Goal: Task Accomplishment & Management: Use online tool/utility

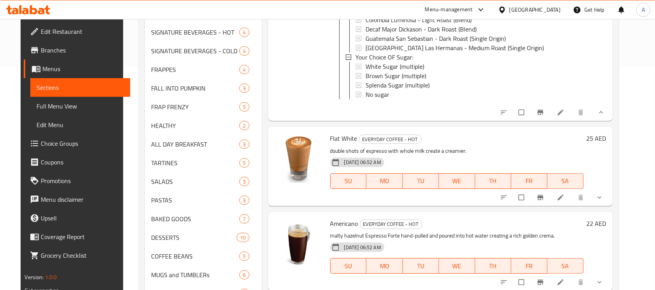
click at [609, 196] on button "show more" at bounding box center [600, 197] width 19 height 17
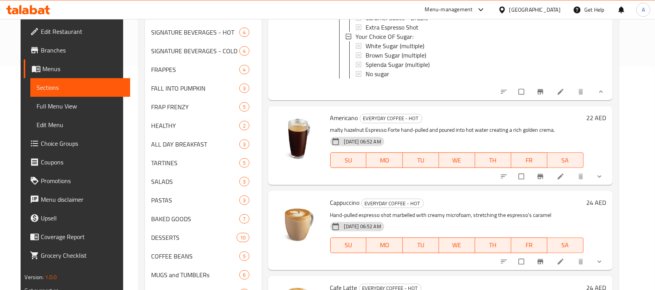
scroll to position [430, 0]
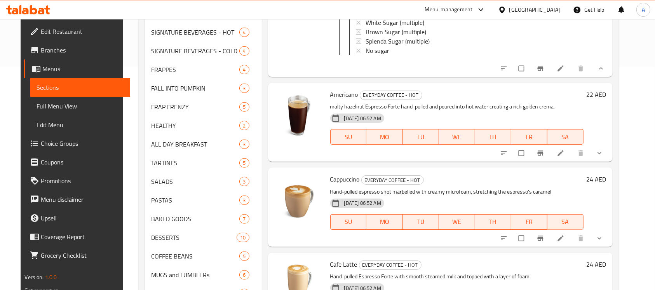
drag, startPoint x: 614, startPoint y: 146, endPoint x: 610, endPoint y: 138, distance: 8.3
click at [612, 145] on div "Menu items Add Sort Manage items V60 Hot EVERYDAY COFFEE - HOT our pour-over co…" at bounding box center [437, 94] width 351 height 460
click at [603, 149] on icon "show more" at bounding box center [599, 153] width 8 height 8
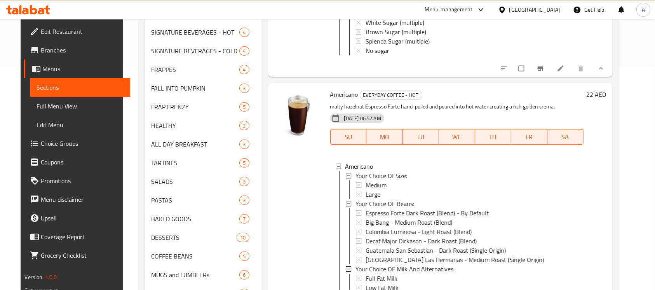
click at [619, 111] on div "Menu sections Mega Deals 9 SMOOTHIES 3 ICED TEA 3 LEMONADE 3 TEA 4 EVERYDAY COF…" at bounding box center [379, 94] width 480 height 473
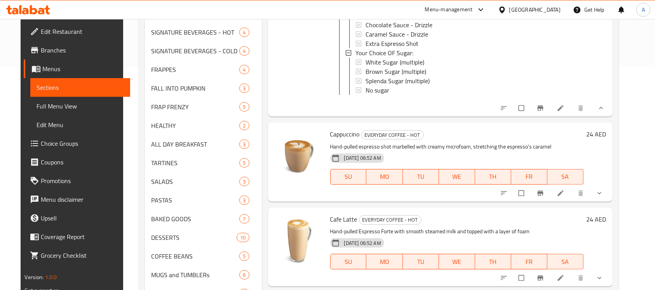
scroll to position [807, 0]
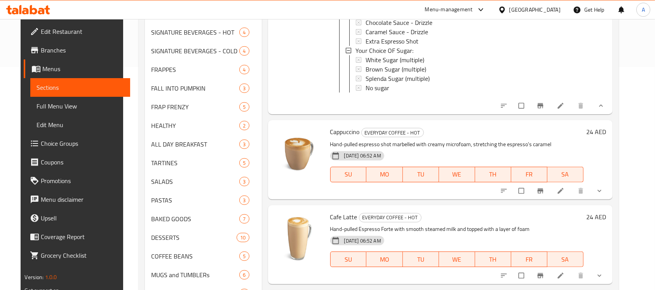
click at [603, 187] on icon "show more" at bounding box center [599, 191] width 8 height 8
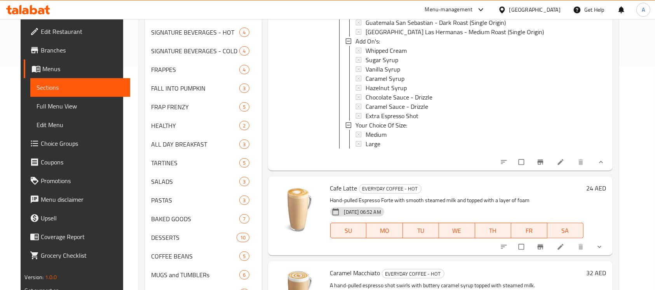
scroll to position [1214, 0]
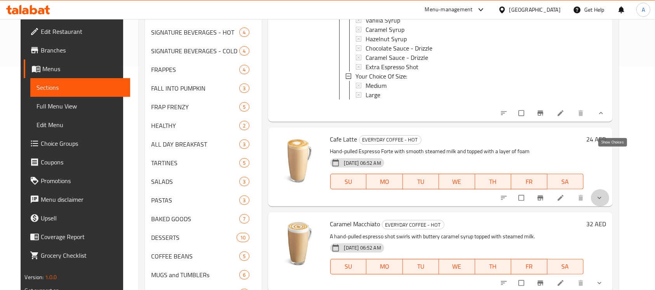
click at [603, 194] on icon "show more" at bounding box center [599, 198] width 8 height 8
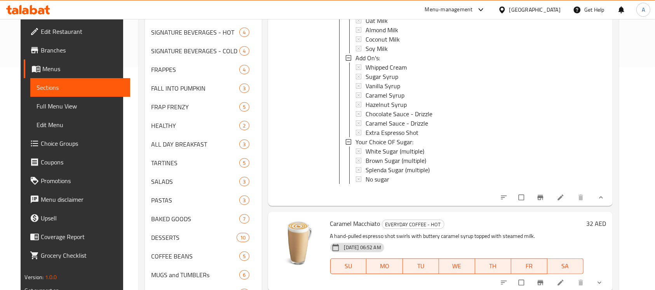
scroll to position [1553, 0]
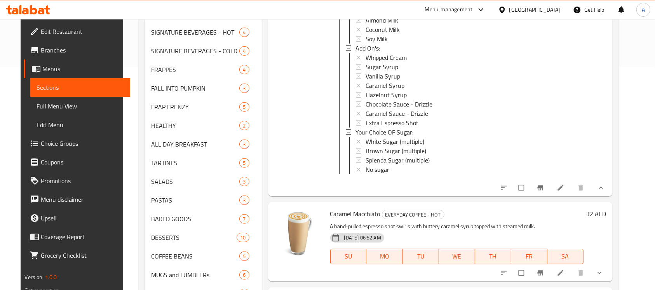
click at [603, 269] on icon "show more" at bounding box center [599, 273] width 8 height 8
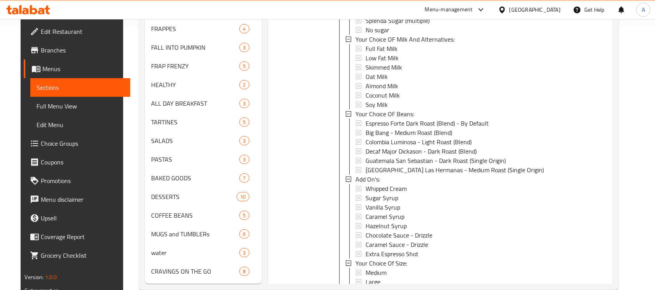
scroll to position [1872, 0]
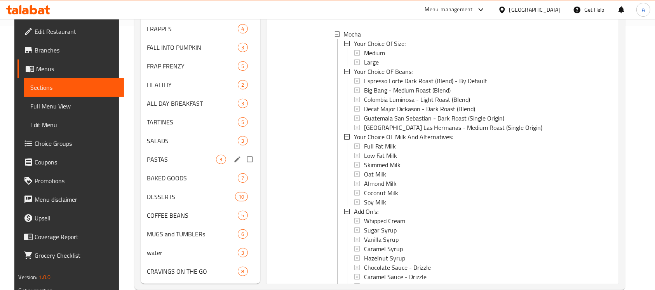
scroll to position [0, 0]
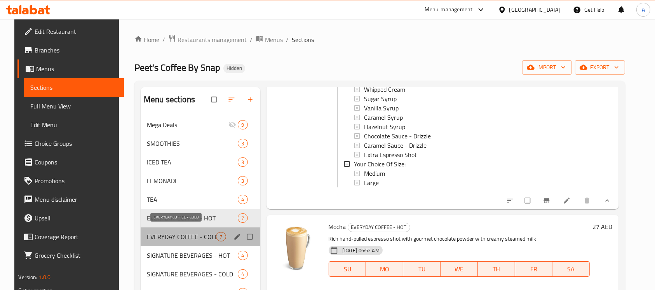
click at [187, 232] on span "EVERYDAY COFFEE - COLD" at bounding box center [182, 236] width 70 height 9
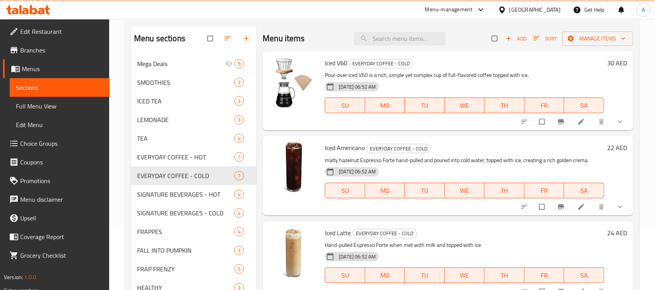
scroll to position [62, 0]
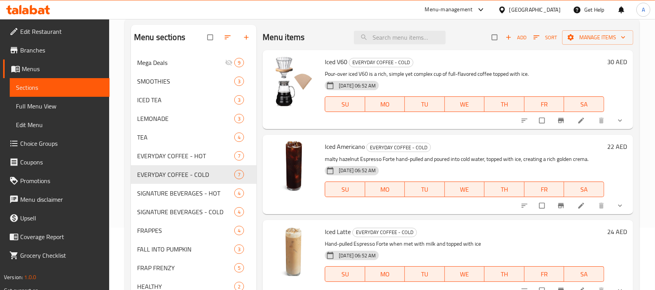
click at [616, 119] on icon "show more" at bounding box center [620, 120] width 8 height 8
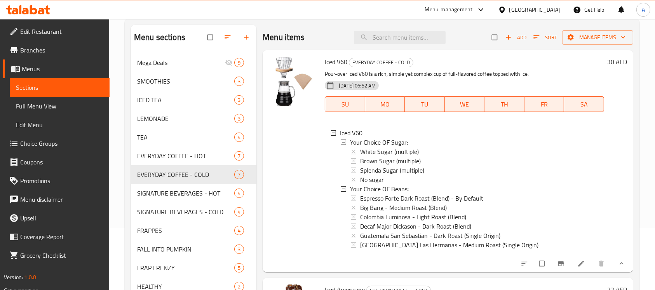
scroll to position [155, 0]
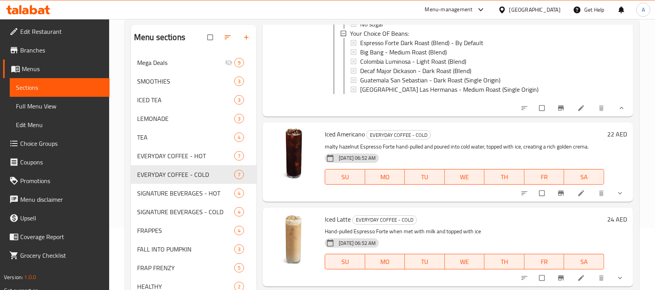
click at [616, 189] on icon "show more" at bounding box center [620, 193] width 8 height 8
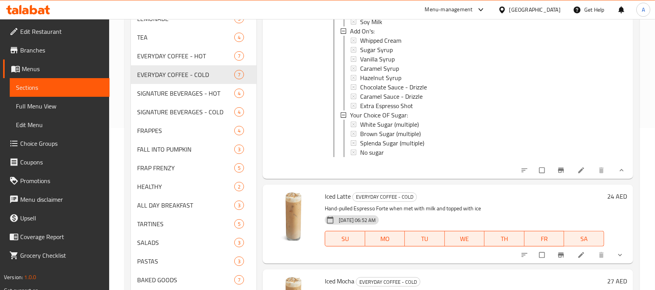
scroll to position [436, 0]
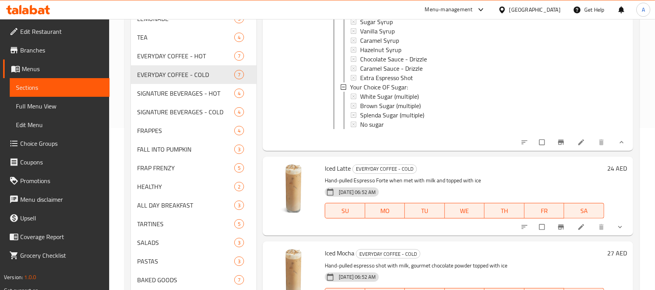
click at [621, 219] on div "Menu items Add Sort Manage items Iced V60 EVERYDAY COFFEE - COLD Pour-over iced…" at bounding box center [444, 155] width 377 height 460
click at [617, 218] on button "show more" at bounding box center [620, 226] width 19 height 17
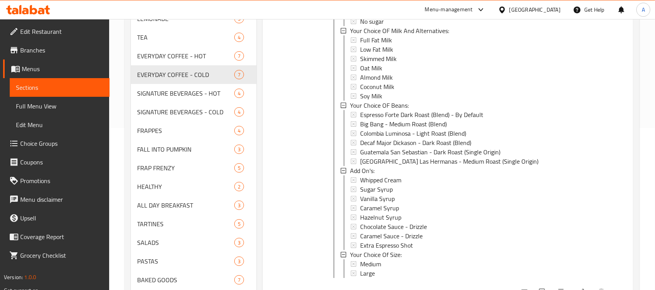
scroll to position [856, 0]
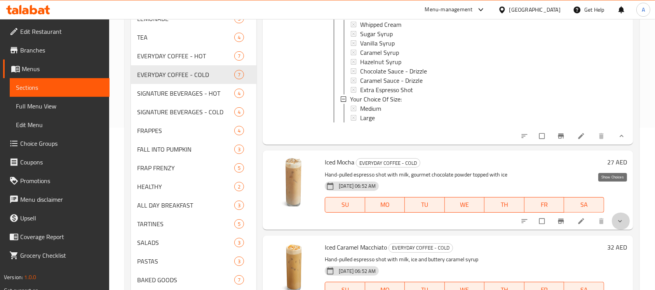
click at [616, 217] on icon "show more" at bounding box center [620, 221] width 8 height 8
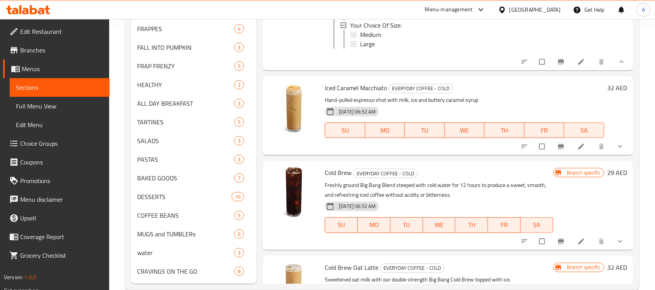
scroll to position [1182, 0]
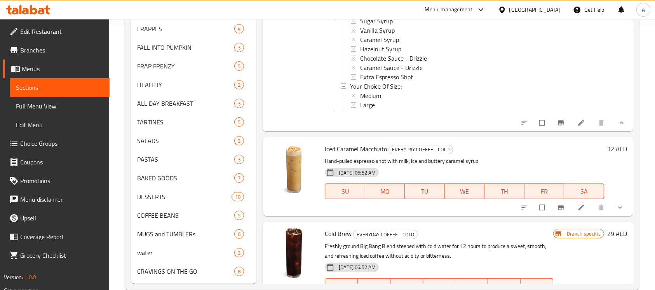
click at [618, 199] on button "show more" at bounding box center [620, 207] width 19 height 17
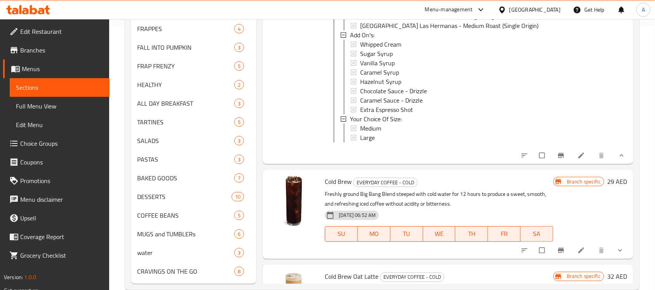
scroll to position [1580, 0]
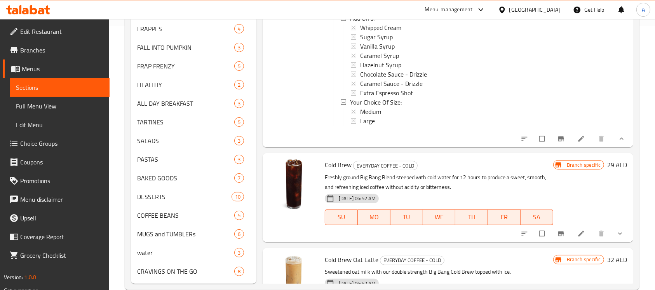
click at [611, 225] on button "show more" at bounding box center [620, 233] width 19 height 17
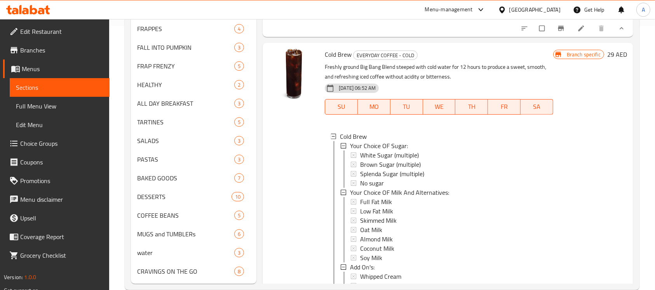
scroll to position [1697, 0]
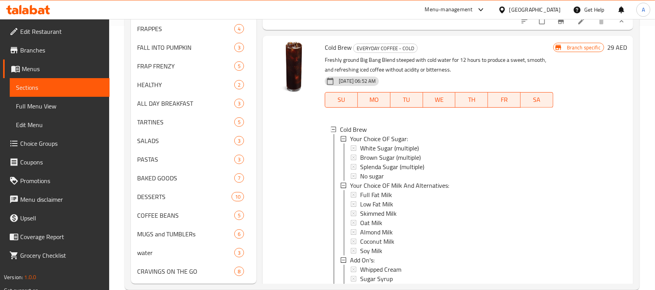
click at [634, 201] on div "Menu sections Mega Deals 9 SMOOTHIES 3 ICED TEA 3 LEMONADE 3 TEA 4 EVERYDAY COF…" at bounding box center [382, 53] width 515 height 473
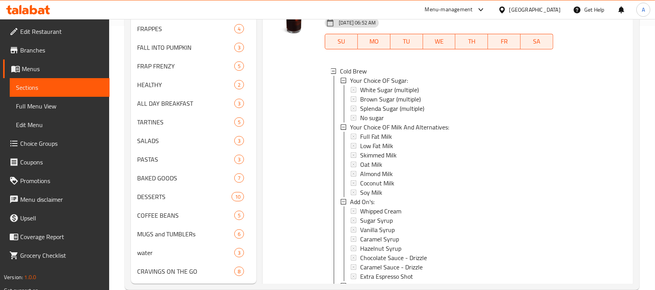
scroll to position [1837, 0]
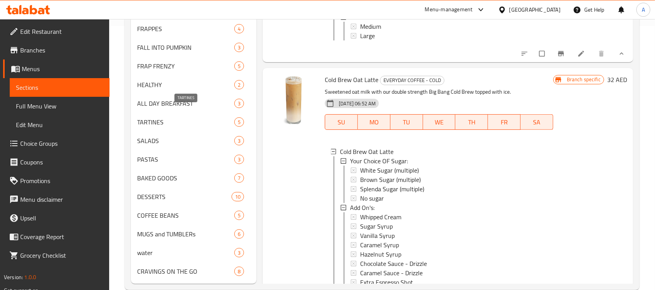
scroll to position [0, 0]
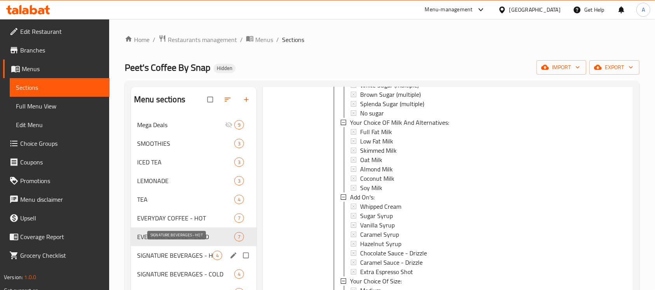
click at [200, 250] on span "SIGNATURE BEVERAGES - HOT" at bounding box center [174, 254] width 75 height 9
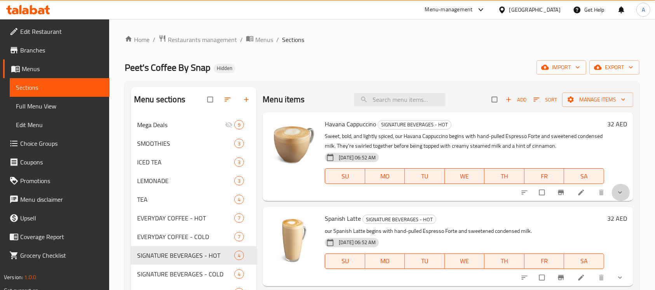
click at [615, 191] on button "show more" at bounding box center [620, 192] width 19 height 17
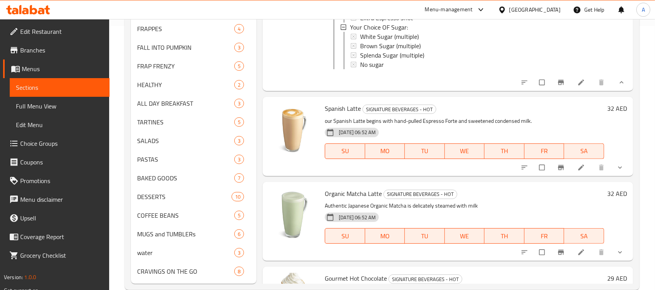
scroll to position [176, 0]
click at [612, 158] on button "show more" at bounding box center [620, 166] width 19 height 17
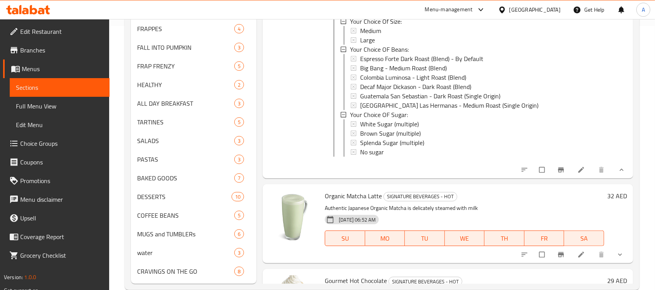
scroll to position [367, 0]
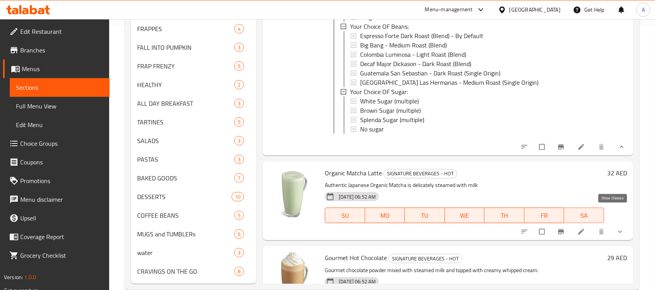
click at [616, 228] on icon "show more" at bounding box center [620, 232] width 8 height 8
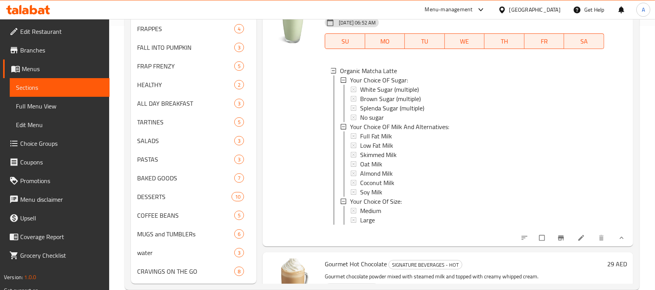
scroll to position [581, 0]
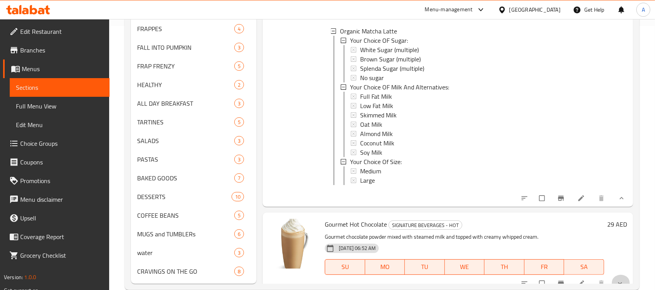
click at [616, 279] on icon "show more" at bounding box center [620, 283] width 8 height 8
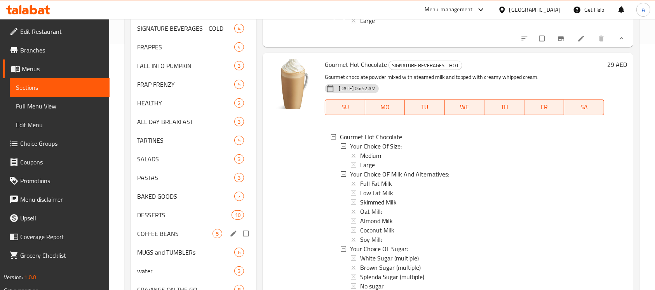
scroll to position [212, 0]
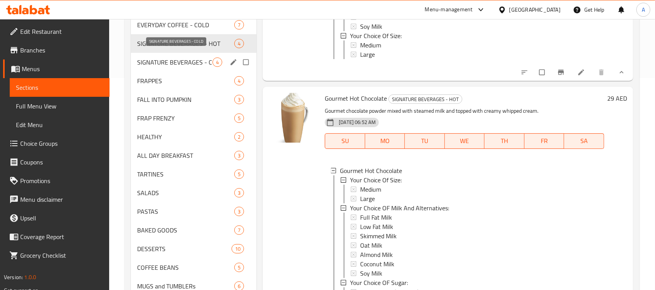
click at [198, 57] on span "SIGNATURE BEVERAGES - COLD" at bounding box center [174, 61] width 75 height 9
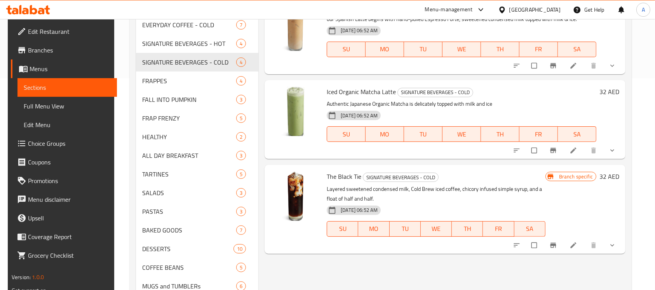
click at [616, 241] on icon "show more" at bounding box center [612, 245] width 8 height 8
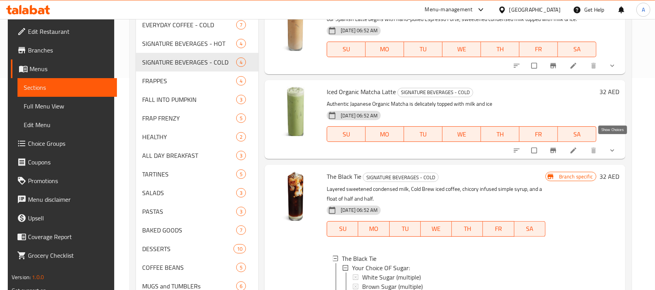
click at [611, 142] on button "show more" at bounding box center [612, 150] width 19 height 17
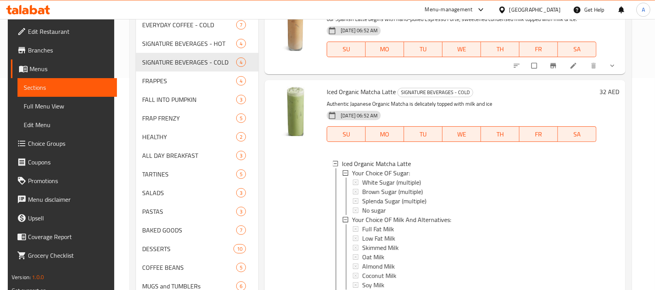
click at [607, 62] on button "show more" at bounding box center [612, 65] width 19 height 17
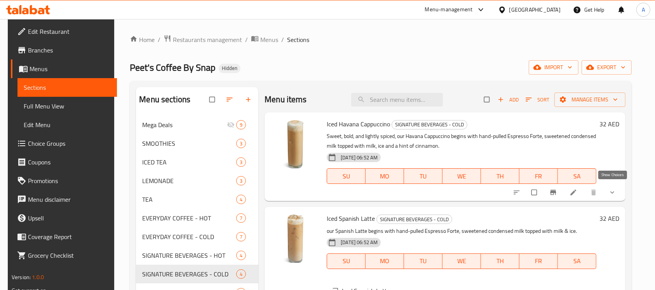
click at [614, 191] on icon "show more" at bounding box center [612, 192] width 8 height 8
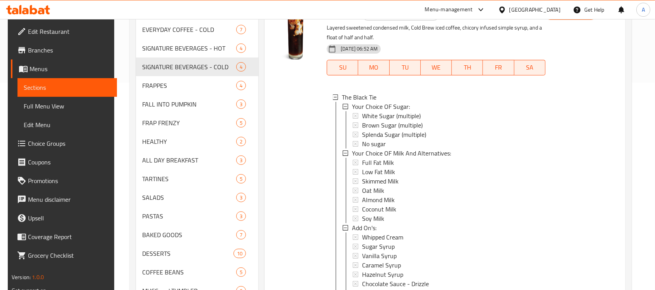
scroll to position [0, 0]
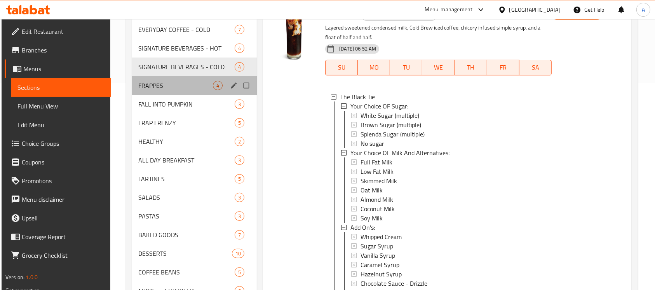
click at [193, 82] on div "FRAPPES 4" at bounding box center [194, 85] width 125 height 19
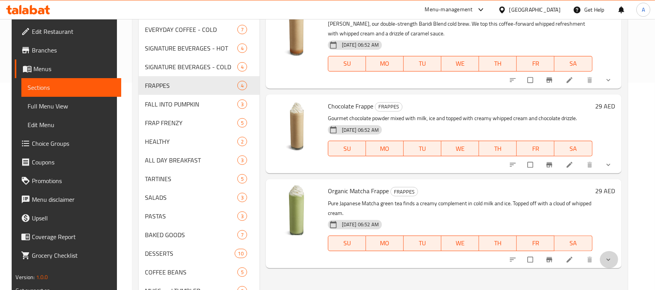
click at [614, 256] on span "show more" at bounding box center [608, 260] width 9 height 8
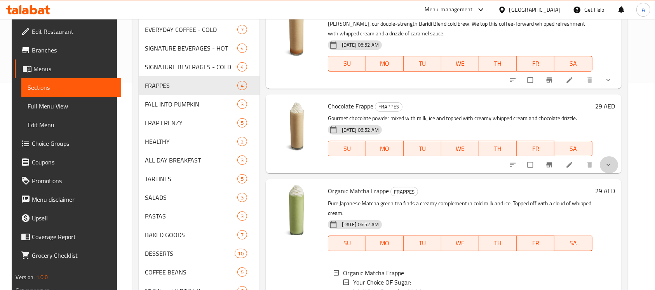
click at [614, 161] on span "show more" at bounding box center [608, 165] width 9 height 8
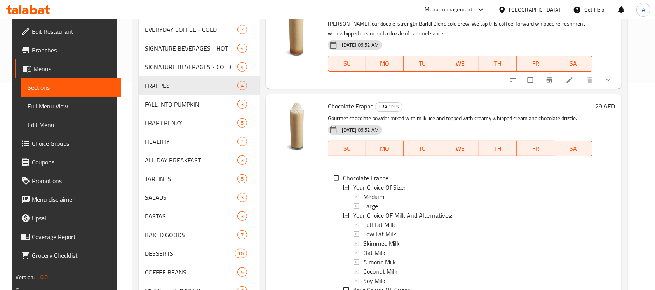
click at [611, 71] on button "show more" at bounding box center [609, 79] width 19 height 17
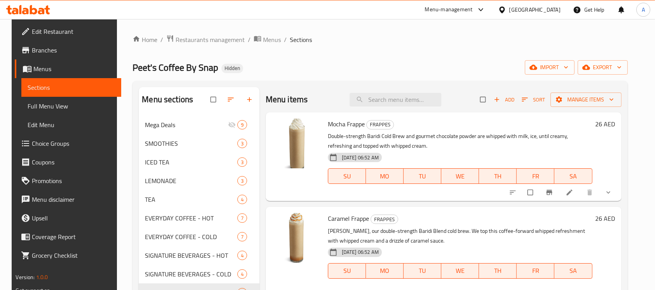
click at [612, 188] on icon "show more" at bounding box center [608, 192] width 8 height 8
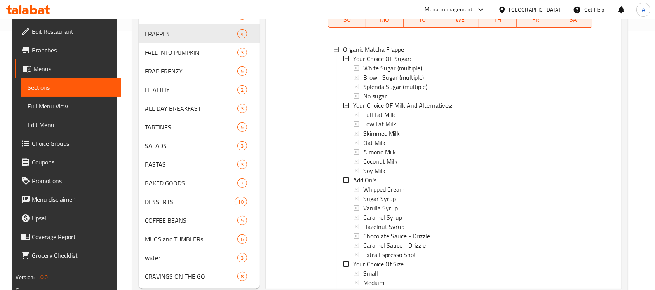
scroll to position [0, 0]
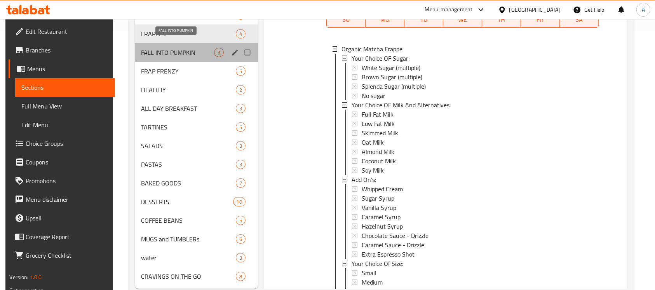
click at [189, 48] on span "FALL INTO PUMPKIN" at bounding box center [177, 52] width 73 height 9
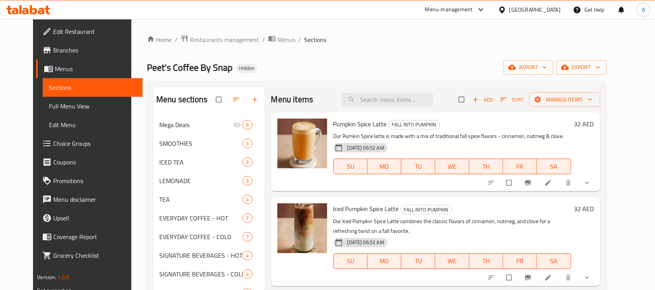
click at [592, 179] on span "show more" at bounding box center [587, 183] width 9 height 8
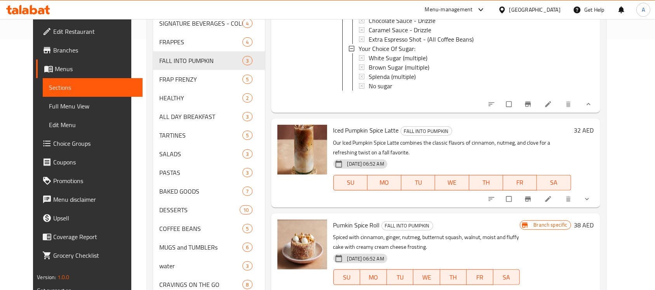
scroll to position [158, 0]
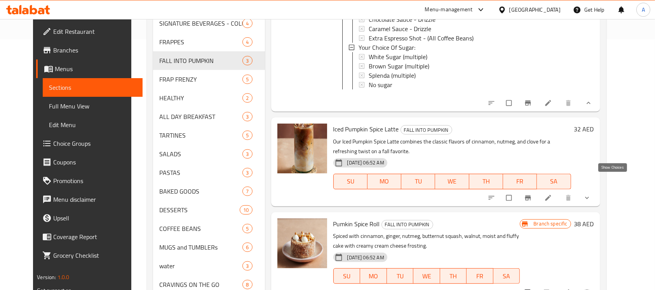
click at [591, 194] on icon "show more" at bounding box center [587, 198] width 8 height 8
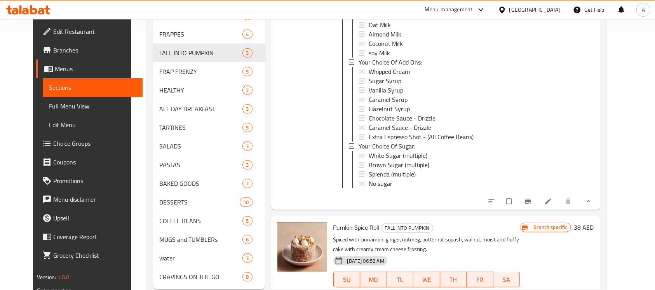
scroll to position [264, 0]
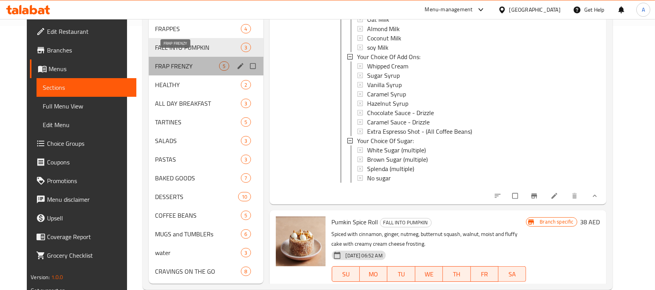
click at [159, 61] on span "FRAP FRENZY" at bounding box center [187, 65] width 64 height 9
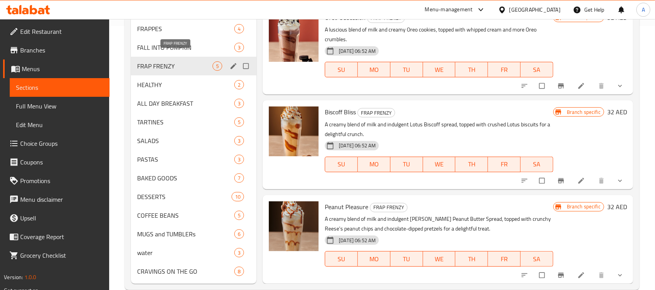
scroll to position [16, 0]
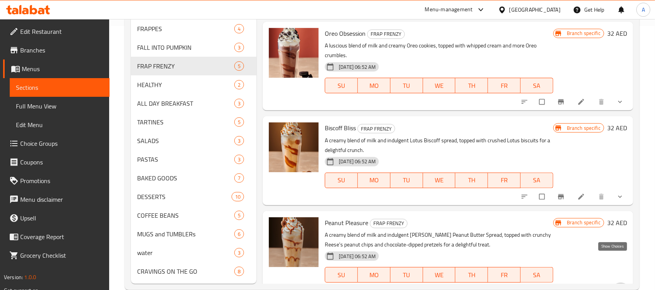
click at [616, 287] on icon "show more" at bounding box center [620, 291] width 8 height 8
click at [616, 193] on span "show more" at bounding box center [620, 197] width 9 height 8
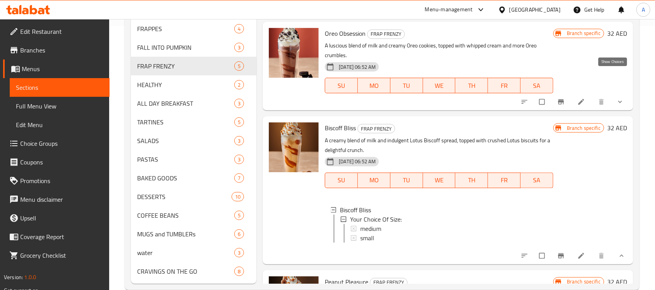
click at [616, 98] on icon "show more" at bounding box center [620, 102] width 8 height 8
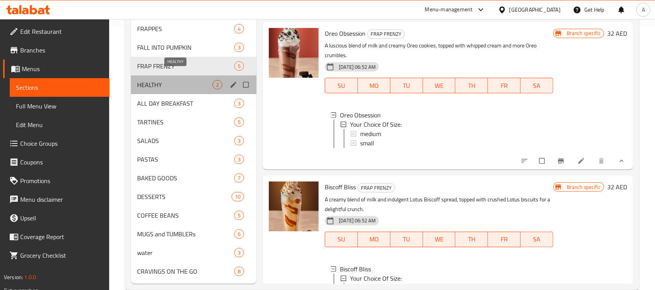
click at [187, 80] on span "HEALTHY" at bounding box center [174, 84] width 75 height 9
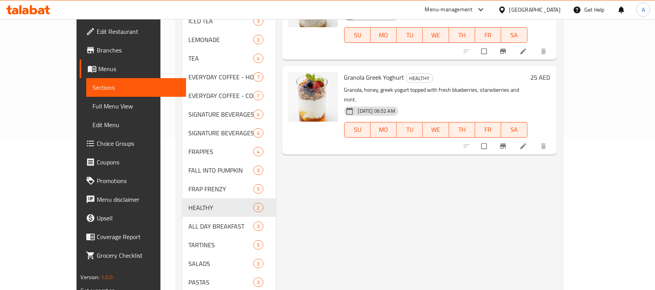
scroll to position [155, 0]
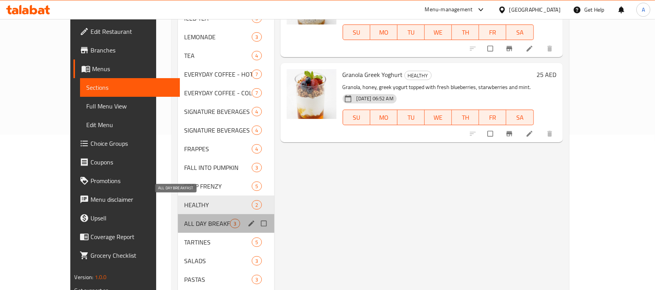
click at [195, 219] on span "ALL DAY BREAKFAST" at bounding box center [207, 223] width 46 height 9
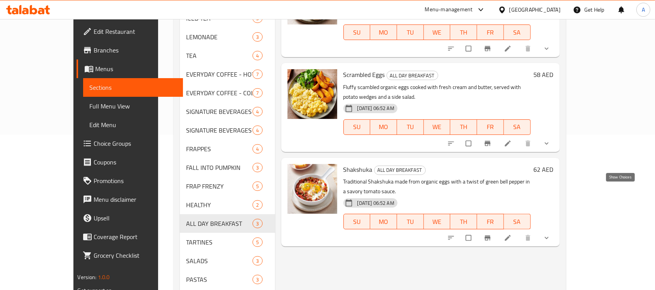
click at [550, 234] on icon "show more" at bounding box center [546, 238] width 8 height 8
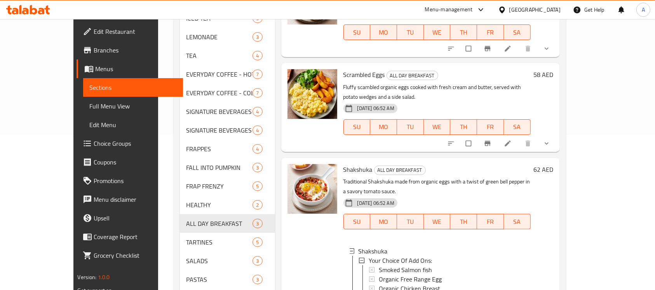
click at [550, 139] on icon "show more" at bounding box center [546, 143] width 8 height 8
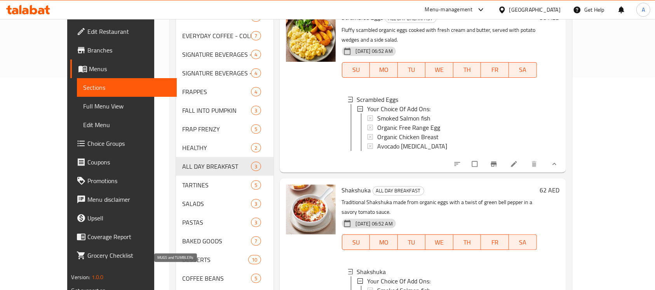
scroll to position [259, 0]
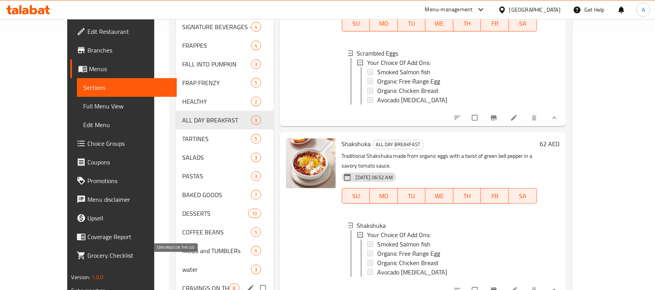
click at [182, 283] on span "CRAVINGS ON THE GO" at bounding box center [205, 287] width 47 height 9
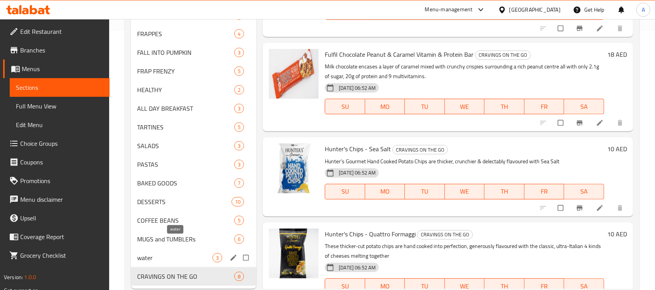
click at [188, 253] on span "water" at bounding box center [174, 257] width 75 height 9
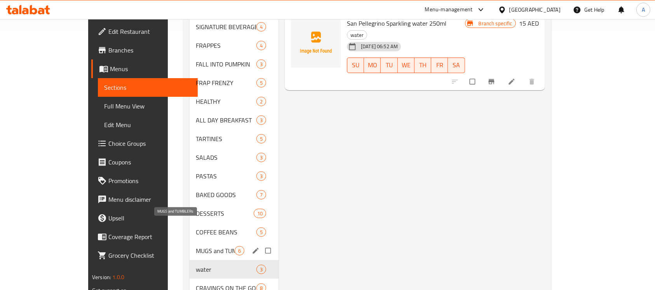
click at [196, 246] on span "MUGS and TUMBLERs" at bounding box center [215, 250] width 38 height 9
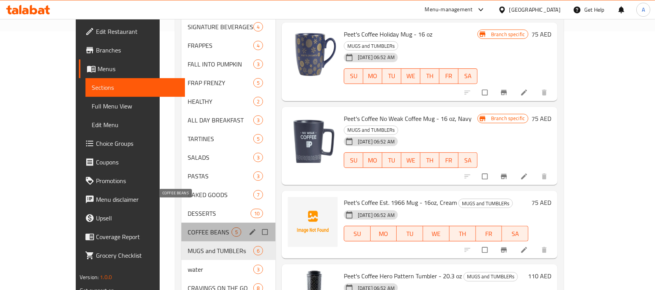
click at [192, 227] on span "COFFEE BEANS" at bounding box center [210, 231] width 44 height 9
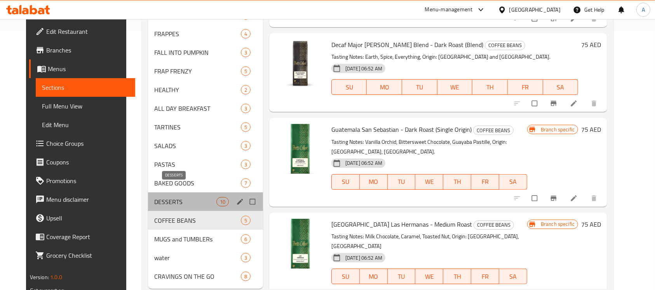
click at [194, 197] on span "DESSERTS" at bounding box center [185, 201] width 62 height 9
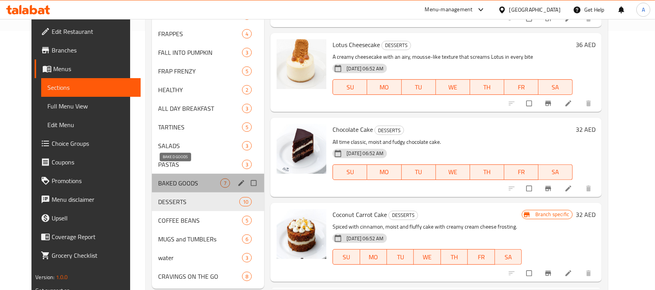
click at [196, 178] on span "BAKED GOODS" at bounding box center [189, 182] width 62 height 9
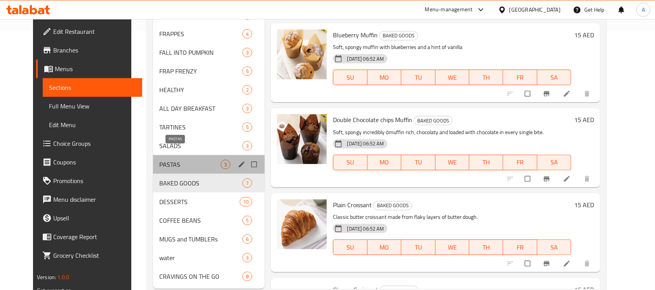
click at [197, 160] on span "PASTAS" at bounding box center [190, 164] width 62 height 9
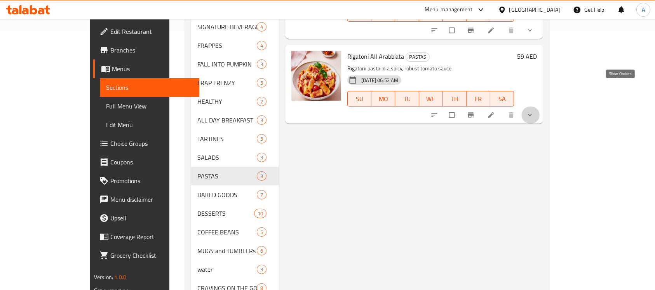
click at [534, 111] on icon "show more" at bounding box center [530, 115] width 8 height 8
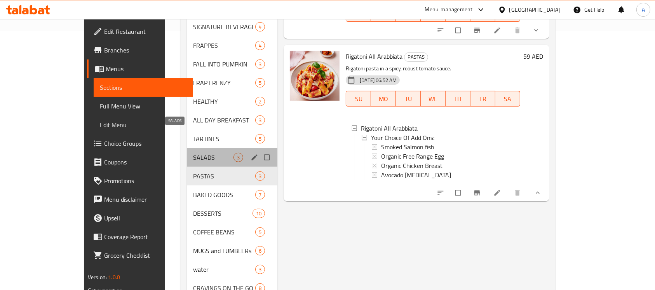
click at [193, 153] on span "SALADS" at bounding box center [213, 157] width 40 height 9
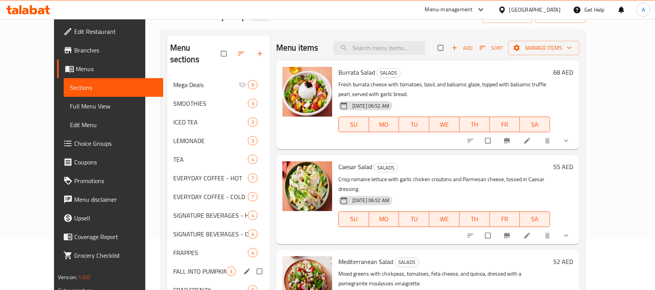
scroll to position [264, 0]
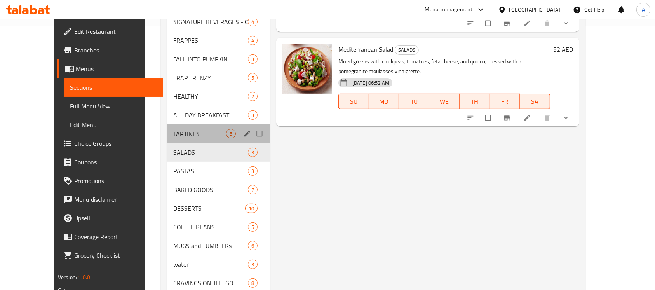
click at [178, 124] on div "TARTINES 5" at bounding box center [218, 133] width 103 height 19
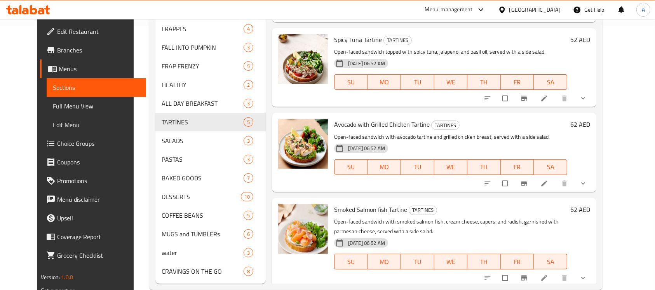
click at [47, 97] on link "Full Menu View" at bounding box center [97, 106] width 100 height 19
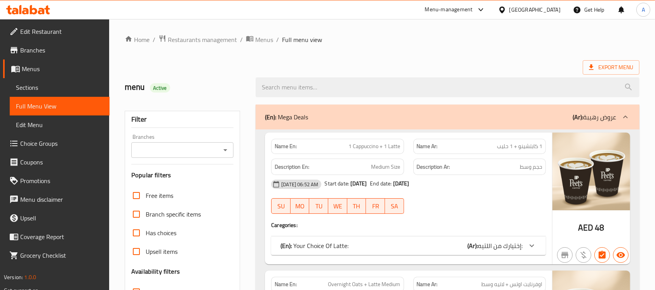
click at [225, 149] on icon "Open" at bounding box center [225, 150] width 4 height 2
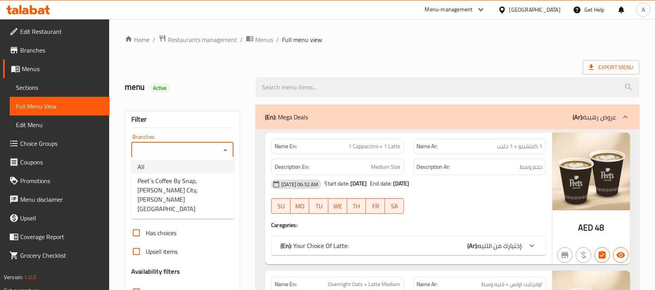
click at [205, 163] on li "All" at bounding box center [182, 167] width 103 height 14
type input "All"
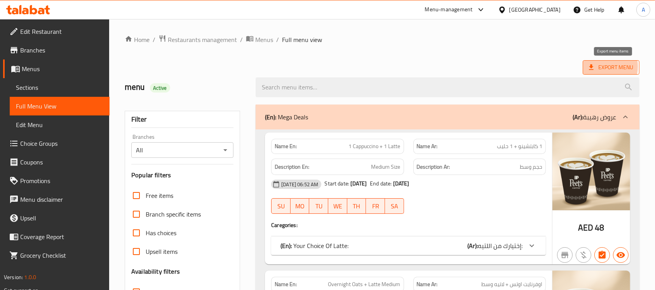
click at [601, 66] on span "Export Menu" at bounding box center [611, 68] width 44 height 10
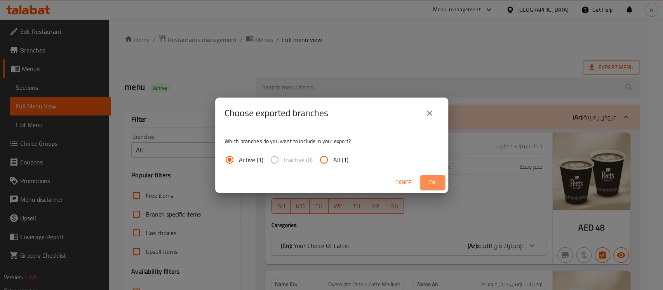
click at [429, 181] on span "Ok" at bounding box center [432, 182] width 12 height 10
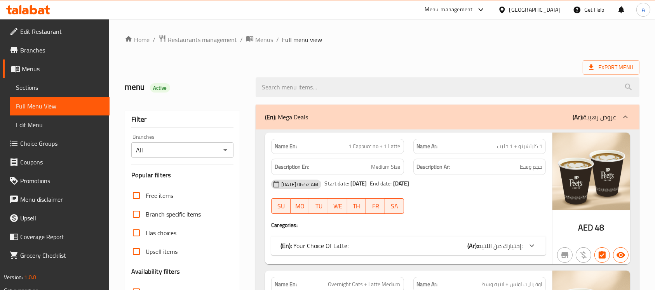
click at [41, 79] on link "Sections" at bounding box center [60, 87] width 100 height 19
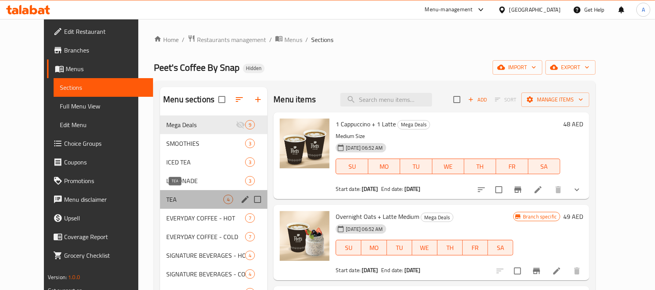
click at [166, 195] on span "TEA" at bounding box center [194, 199] width 57 height 9
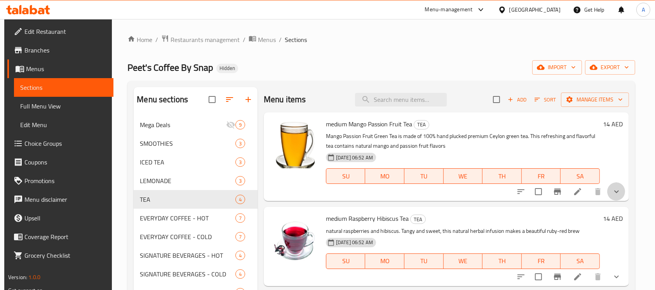
click at [621, 192] on button "show more" at bounding box center [616, 191] width 19 height 19
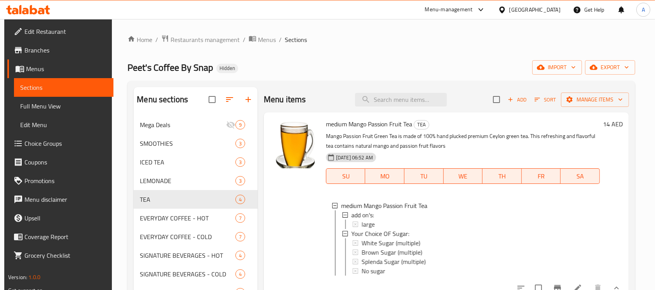
scroll to position [0, 0]
